Goal: Check status: Check status

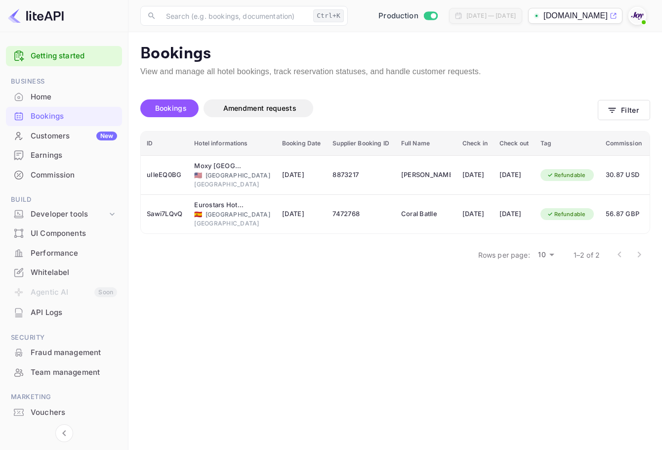
click at [621, 121] on div "Bookings Amendment requests Filter" at bounding box center [395, 110] width 510 height 42
click at [622, 110] on button "Filter" at bounding box center [624, 110] width 52 height 20
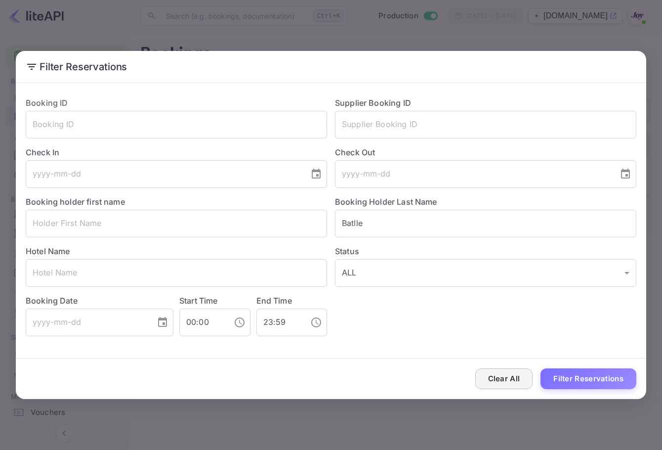
drag, startPoint x: 516, startPoint y: 361, endPoint x: 514, endPoint y: 372, distance: 11.5
click at [516, 361] on div "Clear All Filter Reservations" at bounding box center [331, 378] width 631 height 41
drag, startPoint x: 514, startPoint y: 372, endPoint x: 503, endPoint y: 335, distance: 39.2
click at [514, 373] on button "Clear All" at bounding box center [504, 378] width 58 height 21
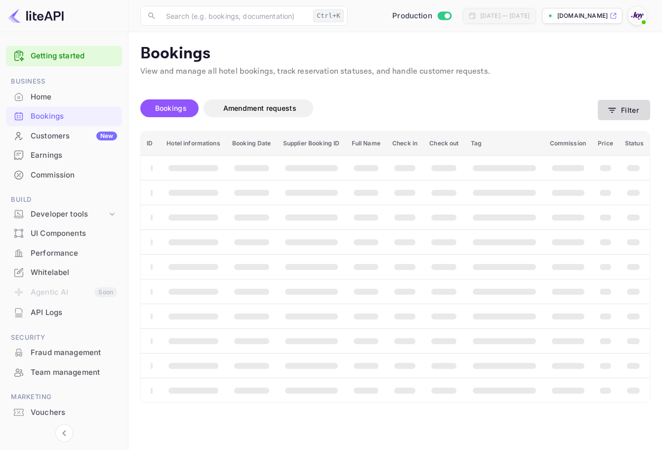
click at [636, 120] on button "Filter" at bounding box center [624, 110] width 52 height 20
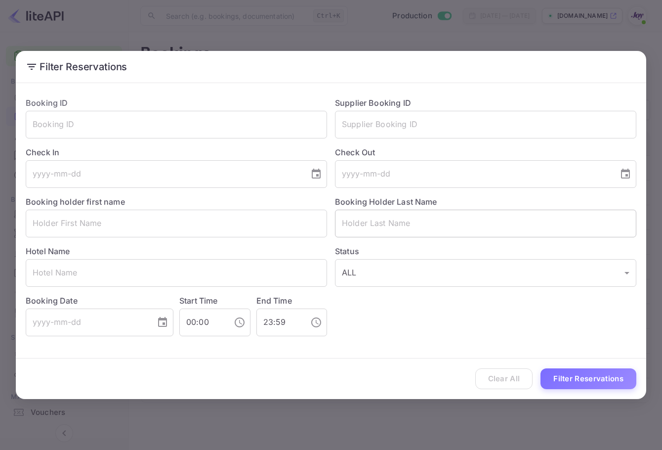
click at [442, 230] on input "text" at bounding box center [485, 224] width 301 height 28
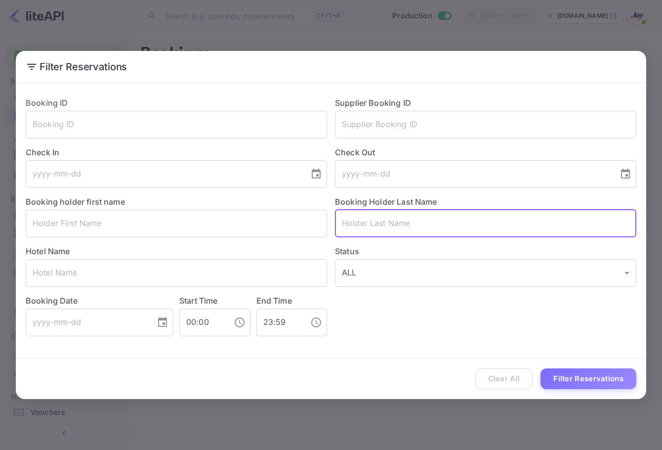
paste input "[PERSON_NAME]"
type input "[PERSON_NAME]"
click at [595, 383] on button "Filter Reservations" at bounding box center [589, 378] width 96 height 21
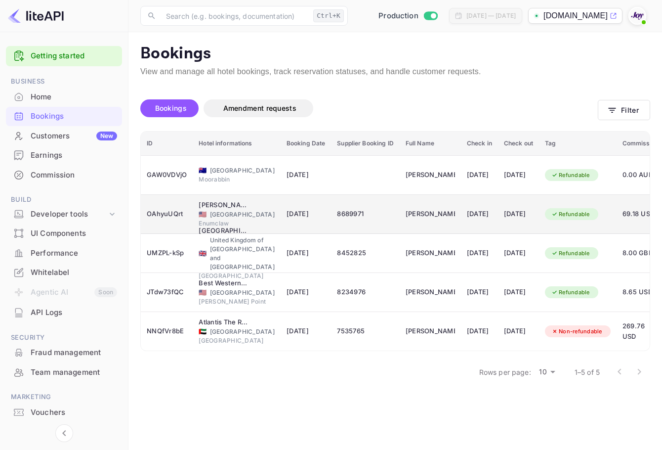
click at [539, 196] on td "[DATE]" at bounding box center [518, 214] width 41 height 39
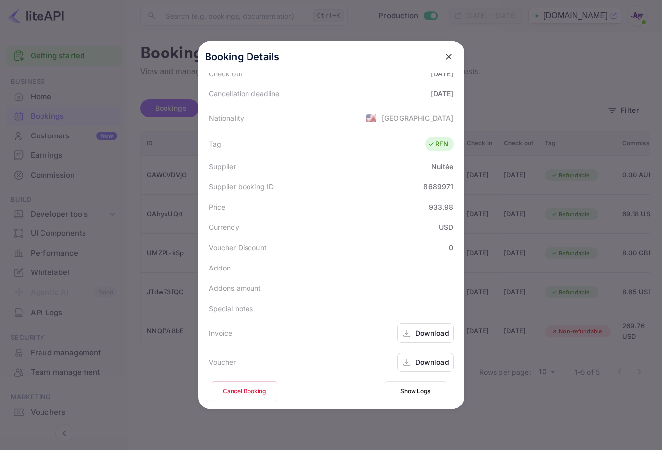
scroll to position [219, 0]
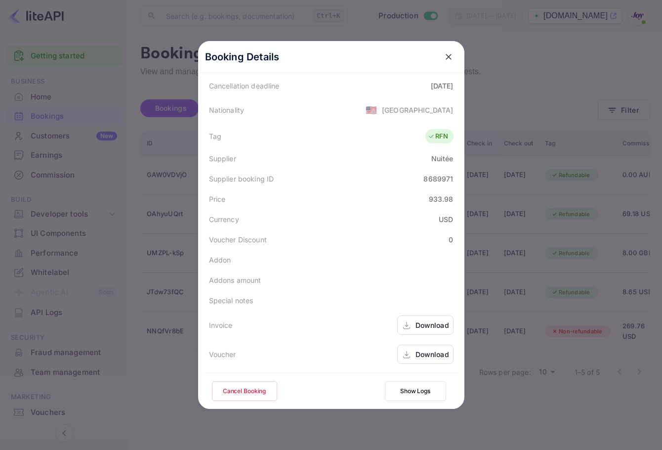
click at [419, 336] on div "Invoice Download" at bounding box center [331, 324] width 254 height 29
click at [416, 322] on div "Download" at bounding box center [433, 325] width 34 height 10
click at [420, 352] on div "Download" at bounding box center [433, 354] width 34 height 10
drag, startPoint x: 444, startPoint y: 56, endPoint x: 287, endPoint y: 11, distance: 163.0
click at [446, 55] on icon "close" at bounding box center [449, 57] width 6 height 6
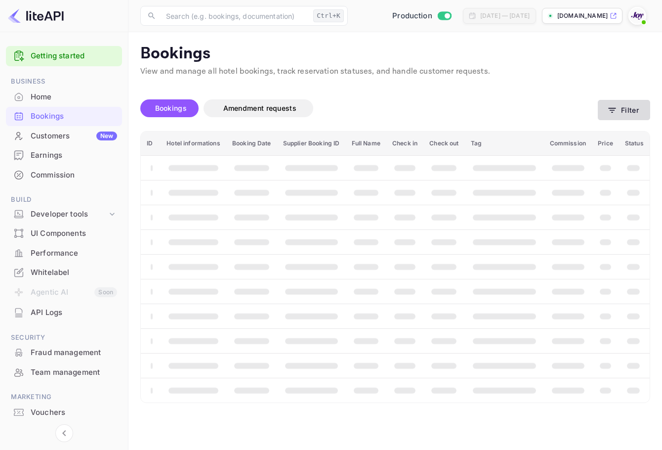
click at [629, 109] on button "Filter" at bounding box center [624, 110] width 52 height 20
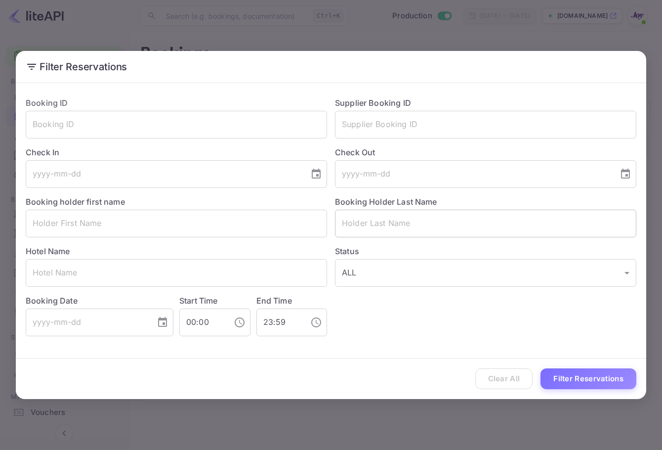
click at [412, 230] on input "text" at bounding box center [485, 224] width 301 height 28
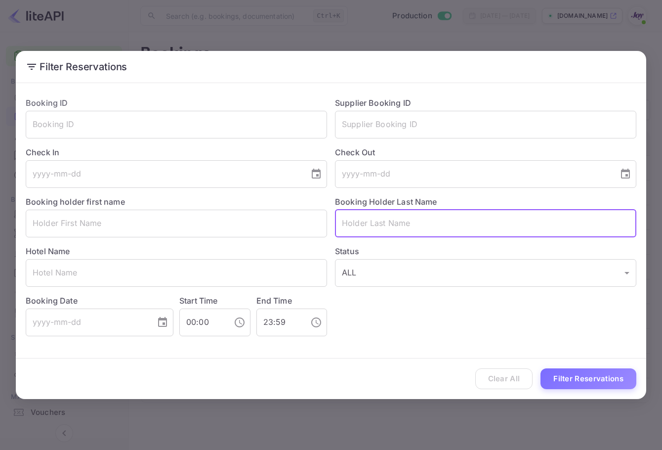
paste input "Marshal"
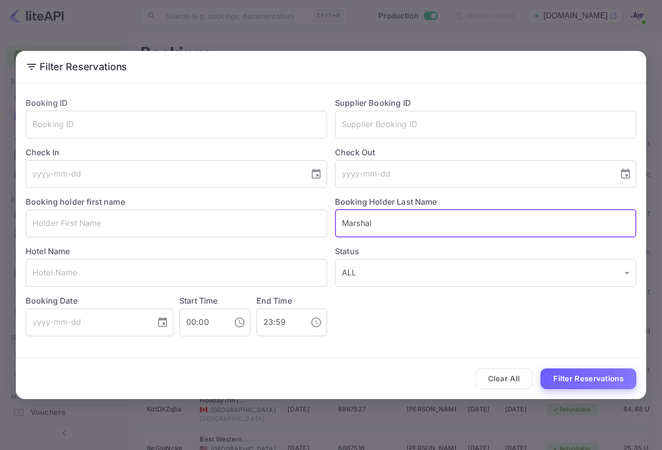
type input "Marshal"
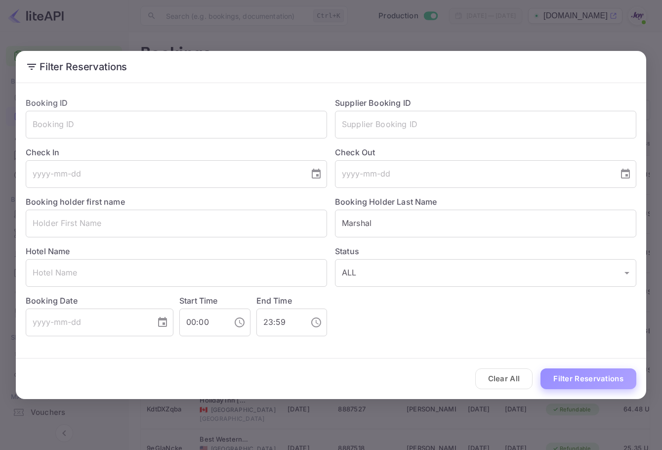
click at [586, 380] on button "Filter Reservations" at bounding box center [589, 378] width 96 height 21
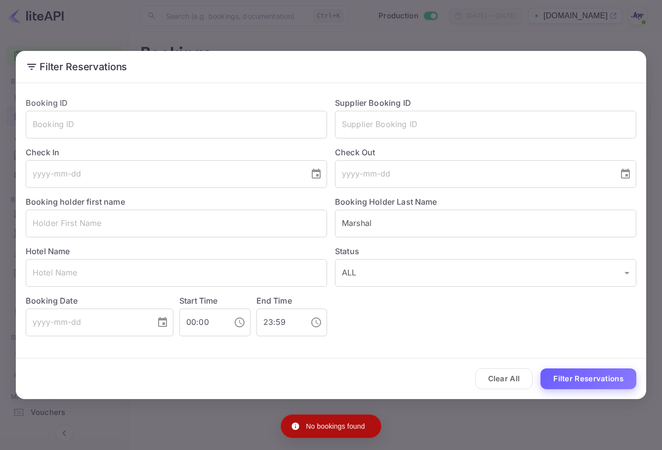
click at [599, 376] on button "Filter Reservations" at bounding box center [589, 378] width 96 height 21
click at [298, 205] on div "Booking holder first name ​" at bounding box center [172, 212] width 309 height 49
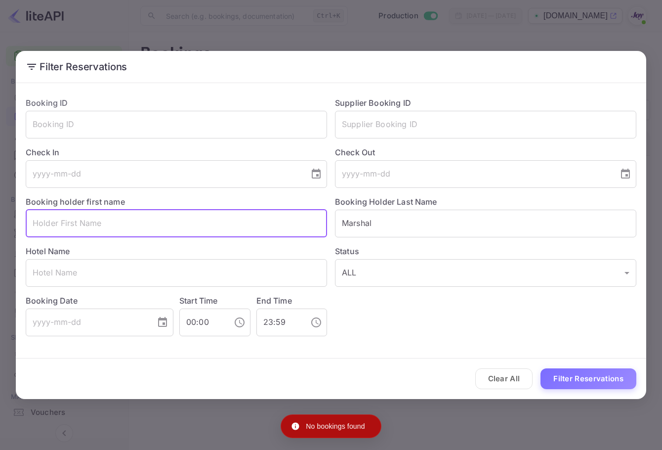
click at [296, 217] on input "text" at bounding box center [176, 224] width 301 height 28
paste input "Craig"
type input "Craig"
click at [597, 378] on button "Filter Reservations" at bounding box center [589, 378] width 96 height 21
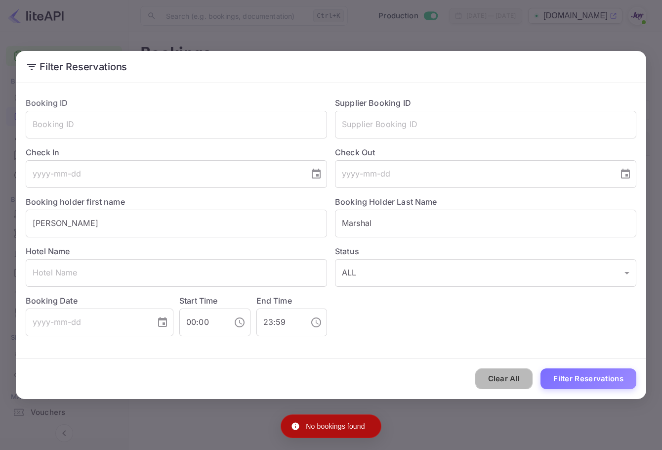
click at [516, 382] on button "Clear All" at bounding box center [504, 378] width 58 height 21
